Goal: Task Accomplishment & Management: Use online tool/utility

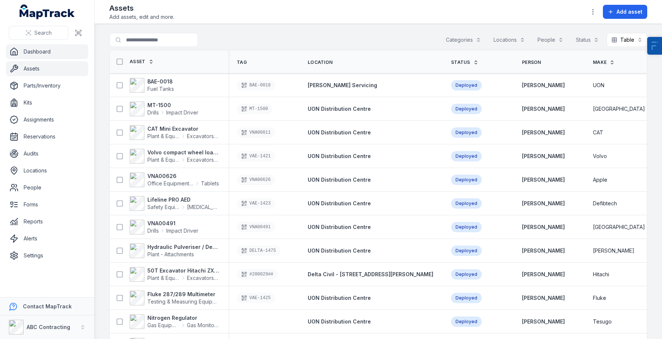
click at [48, 53] on link "Dashboard" at bounding box center [47, 51] width 82 height 15
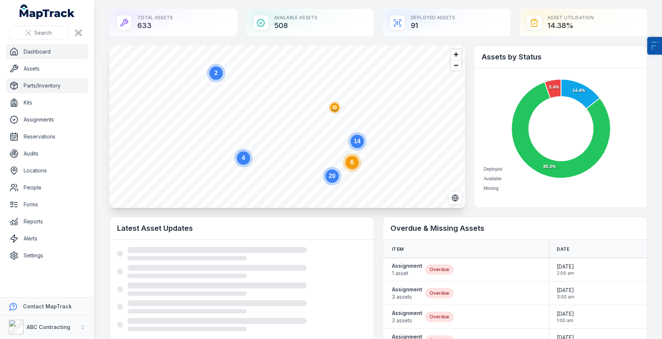
click at [47, 87] on link "Parts/Inventory" at bounding box center [47, 85] width 82 height 15
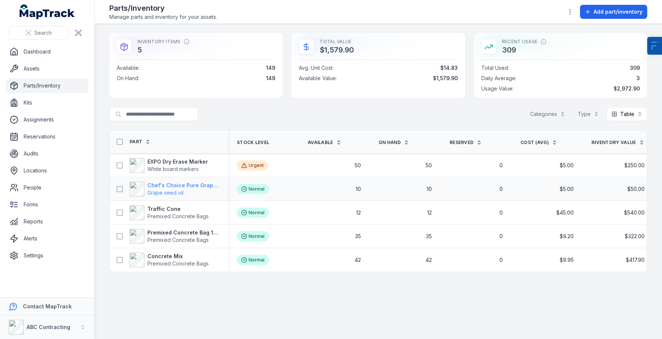
click at [168, 188] on strong "Chef's Choice Pure Grapeseed Oil" at bounding box center [183, 185] width 72 height 7
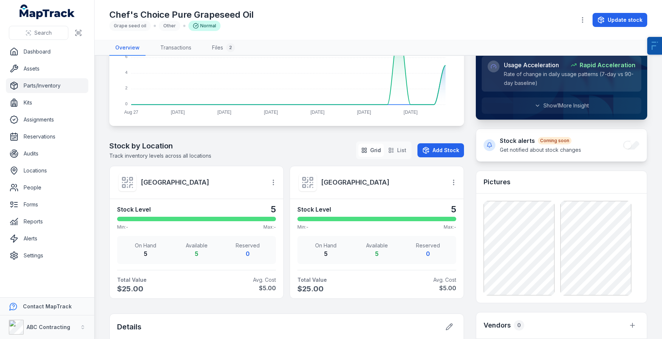
scroll to position [170, 0]
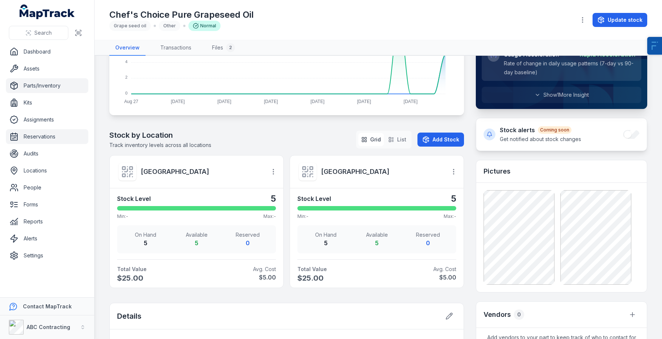
click at [38, 133] on link "Reservations" at bounding box center [47, 136] width 82 height 15
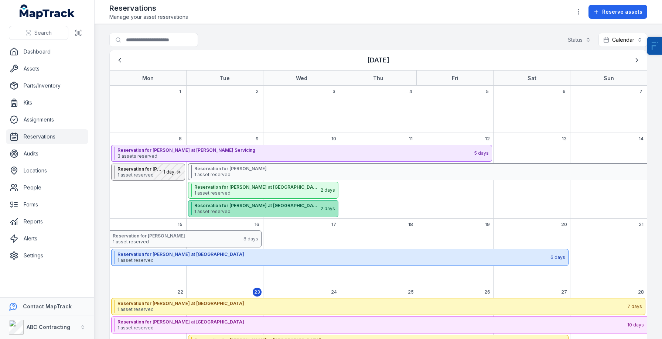
scroll to position [71, 0]
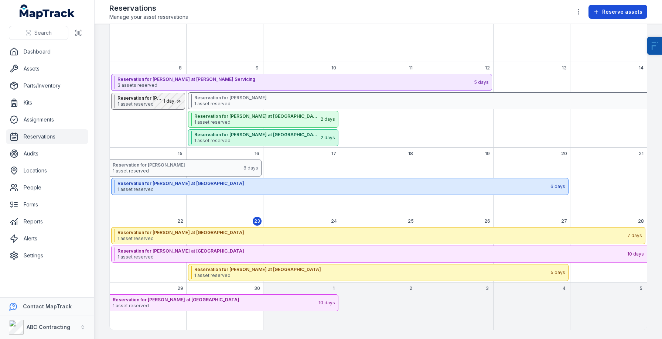
click at [615, 9] on span "Reserve assets" at bounding box center [622, 11] width 40 height 7
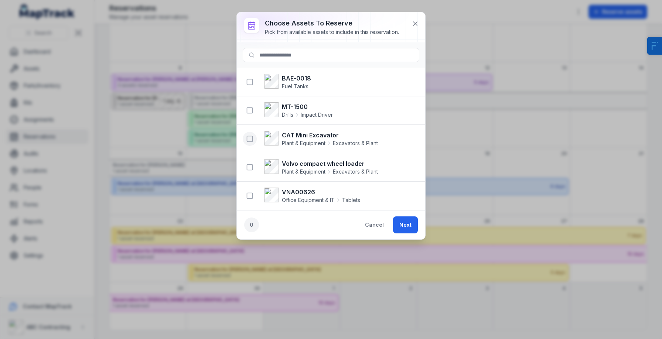
click at [253, 140] on rect "button" at bounding box center [250, 139] width 6 height 6
click at [247, 162] on button "button" at bounding box center [250, 167] width 14 height 14
click at [410, 28] on div "Choose assets to reserve Pick from available assets to include in this reservat…" at bounding box center [338, 27] width 146 height 18
click at [417, 25] on icon at bounding box center [414, 23] width 7 height 7
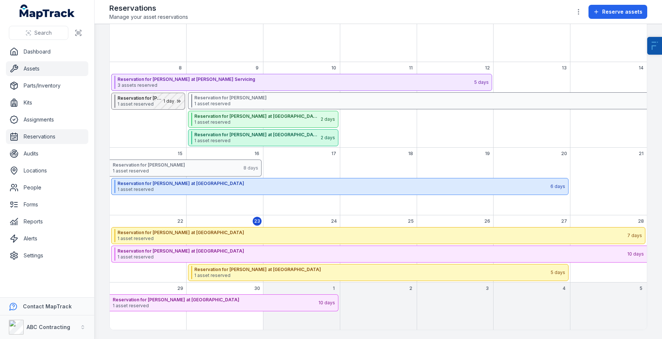
click at [50, 68] on link "Assets" at bounding box center [47, 68] width 82 height 15
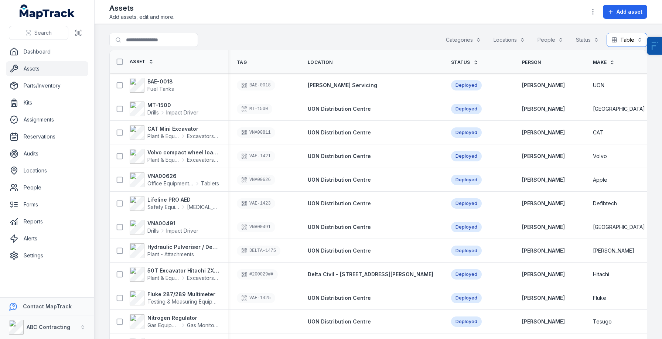
click at [617, 38] on button "Table *****" at bounding box center [626, 40] width 41 height 14
click at [618, 85] on span "Grid" at bounding box center [620, 86] width 10 height 7
